Goal: Transaction & Acquisition: Obtain resource

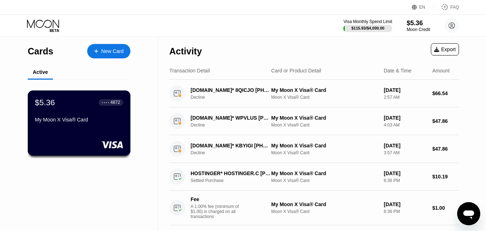
click at [72, 111] on div "$5.36 ● ● ● ● 4872 My Moon X Visa® Card" at bounding box center [79, 112] width 88 height 28
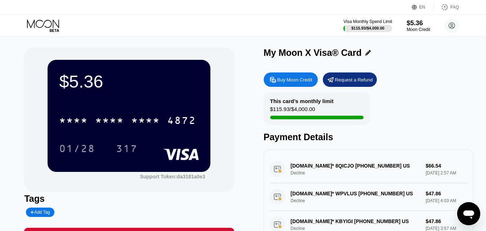
click at [292, 79] on div "Buy Moon Credit" at bounding box center [295, 80] width 35 height 6
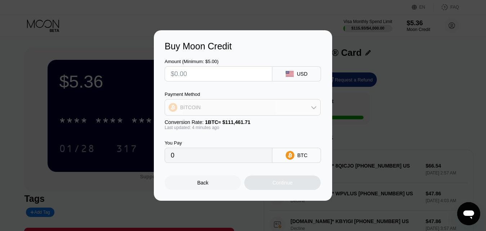
click at [192, 105] on div "BITCOIN" at bounding box center [190, 108] width 21 height 6
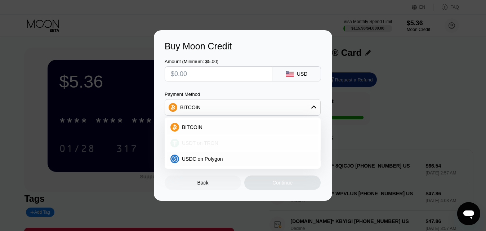
click at [193, 142] on span "USDT on TRON" at bounding box center [200, 143] width 36 height 6
type input "0.00"
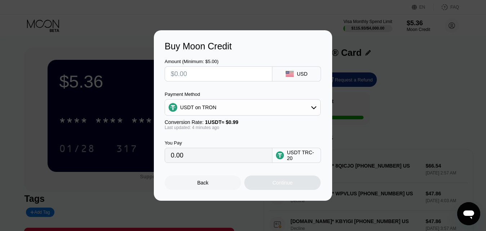
click at [185, 74] on input "text" at bounding box center [219, 74] width 96 height 14
type input "$1"
type input "1.01"
type input "$15"
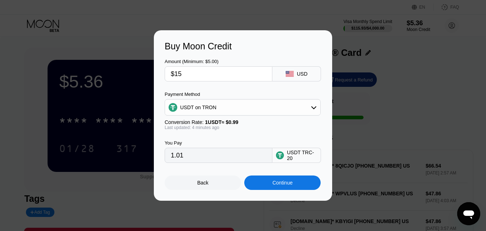
type input "15.15"
type input "$15.5"
type input "15.66"
type input "$15."
type input "15.15"
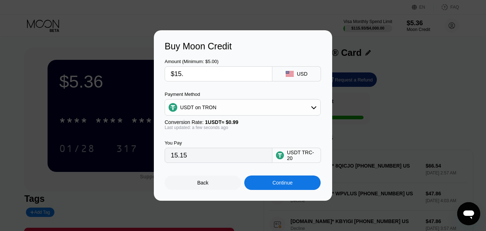
type input "$15.6"
type input "15.76"
click at [278, 186] on div "Continue" at bounding box center [283, 183] width 20 height 6
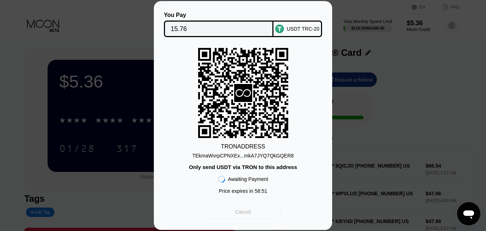
click at [236, 214] on div "Cancel" at bounding box center [243, 212] width 16 height 6
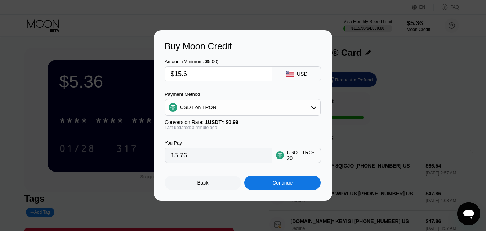
click at [195, 78] on input "$15.6" at bounding box center [219, 74] width 96 height 14
type input "$15."
type input "15.15"
type input "$15.7"
type input "15.86"
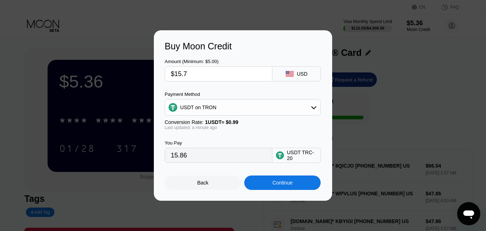
type input "$15.7"
click at [268, 184] on div "Continue" at bounding box center [282, 183] width 76 height 14
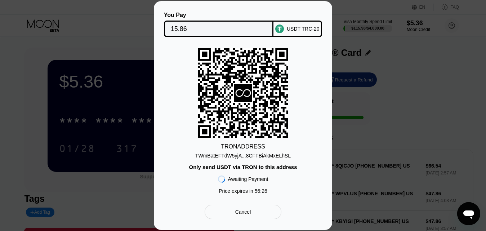
click at [226, 153] on div "TWmBatEFTdW5yjA...8CFFBiAkMxELhSL" at bounding box center [243, 156] width 96 height 6
click at [221, 156] on div "TWmBatEFTdW5yjA...8CFFBiAkMxELhSL" at bounding box center [243, 156] width 96 height 6
click at [212, 153] on div "TWmBatEFTdW5yjA...8CFFBiAkMxELhSL" at bounding box center [243, 156] width 96 height 6
click at [226, 155] on div "TWmBatEFTdW5yjA...8CFFBiAkMxELhSL" at bounding box center [243, 156] width 96 height 6
click at [292, 69] on div "TRON ADDRESS TWmBatEFTdW5yjA...8CFFBiAkMxELhSL Only send USDT via TRON to this …" at bounding box center [243, 123] width 157 height 150
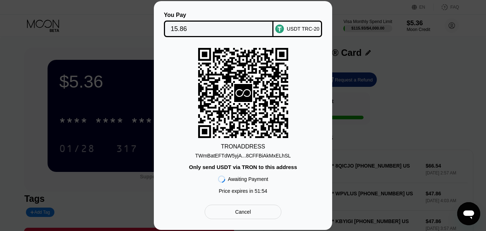
click at [188, 94] on div "TRON ADDRESS TWmBatEFTdW5yjA...8CFFBiAkMxELhSL Only send USDT via TRON to this …" at bounding box center [243, 123] width 157 height 150
click at [224, 82] on rect at bounding box center [243, 93] width 90 height 90
